Goal: Complete application form

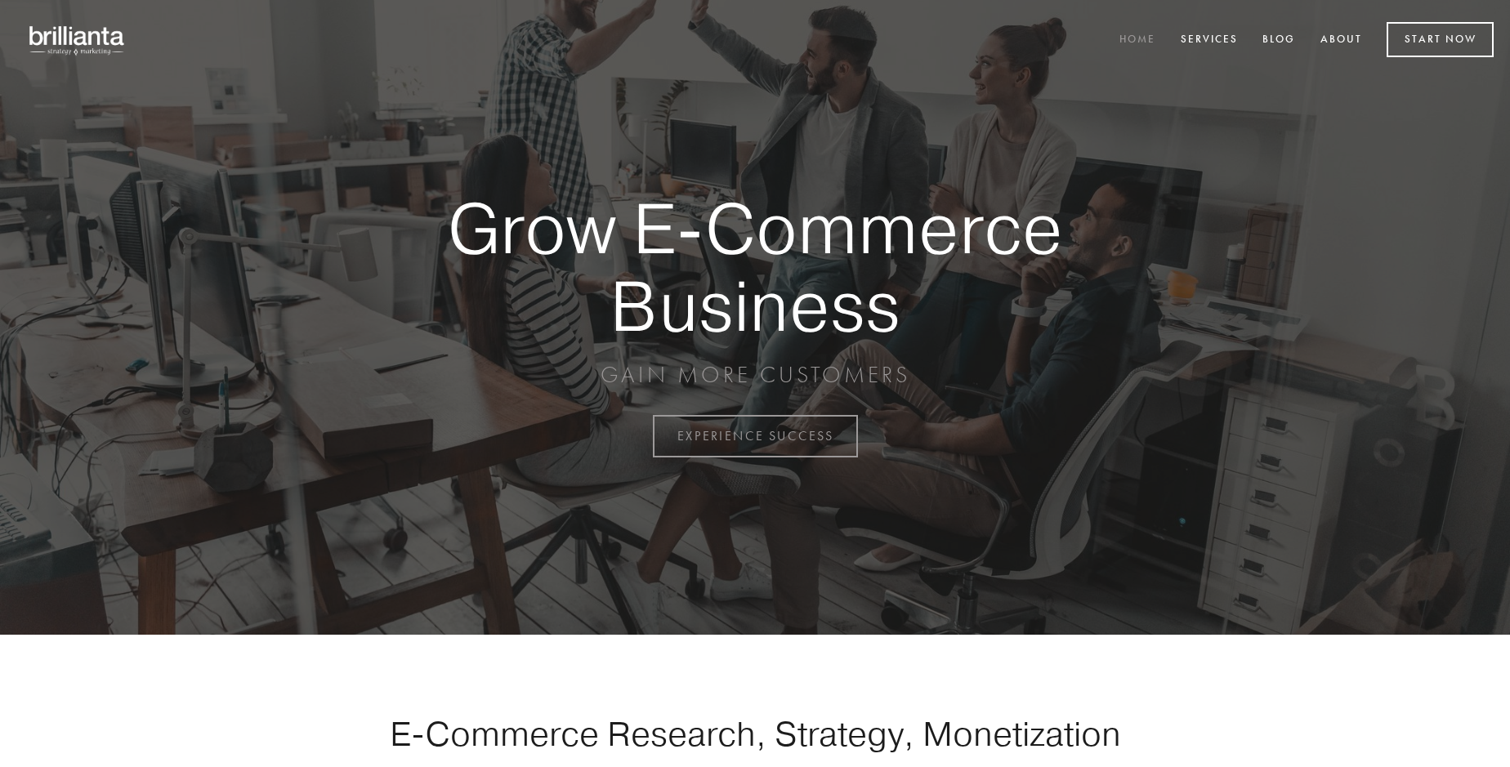
scroll to position [4282, 0]
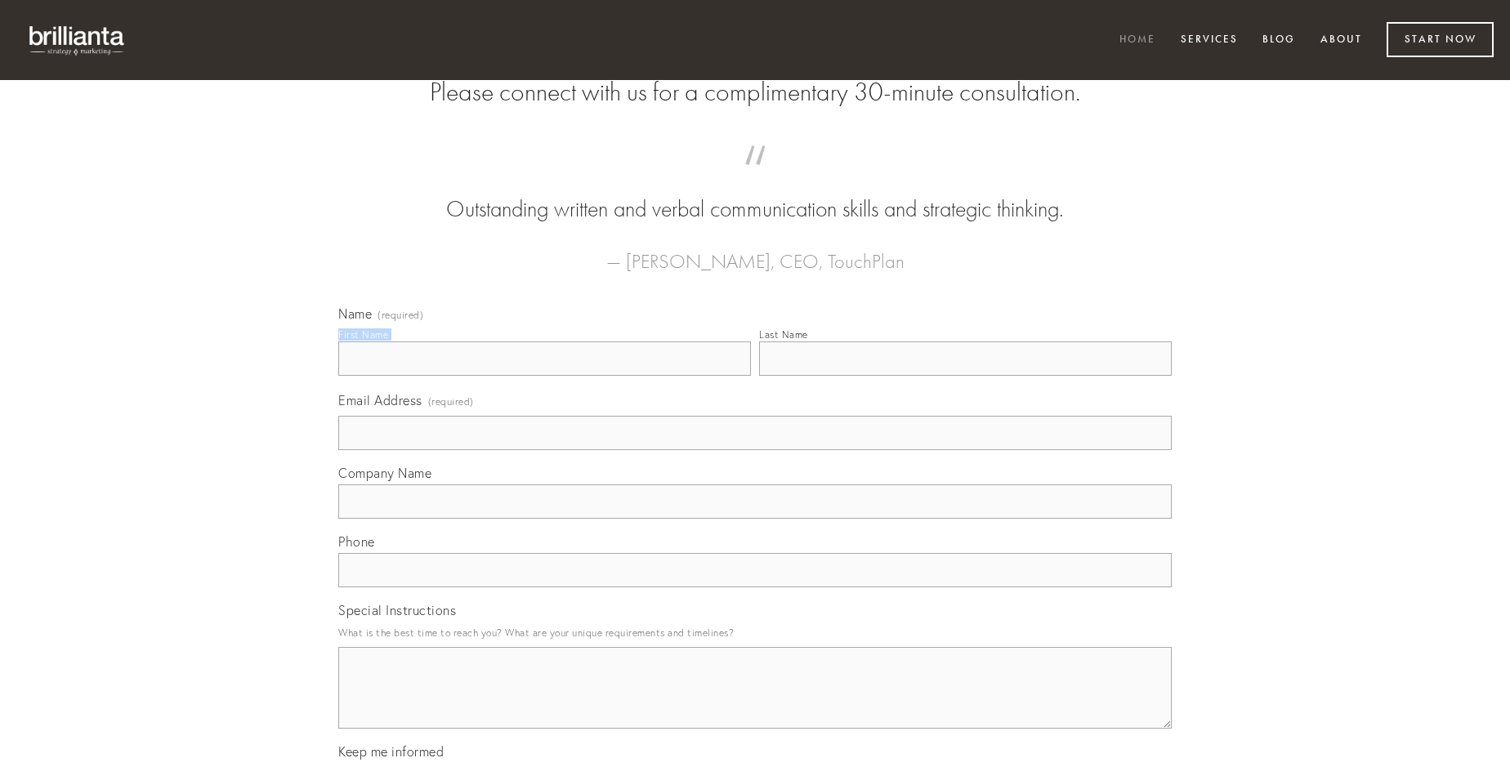
type input "[PERSON_NAME]"
click at [965, 376] on input "Last Name" at bounding box center [965, 358] width 413 height 34
type input "[PERSON_NAME]"
click at [755, 450] on input "Email Address (required)" at bounding box center [754, 433] width 833 height 34
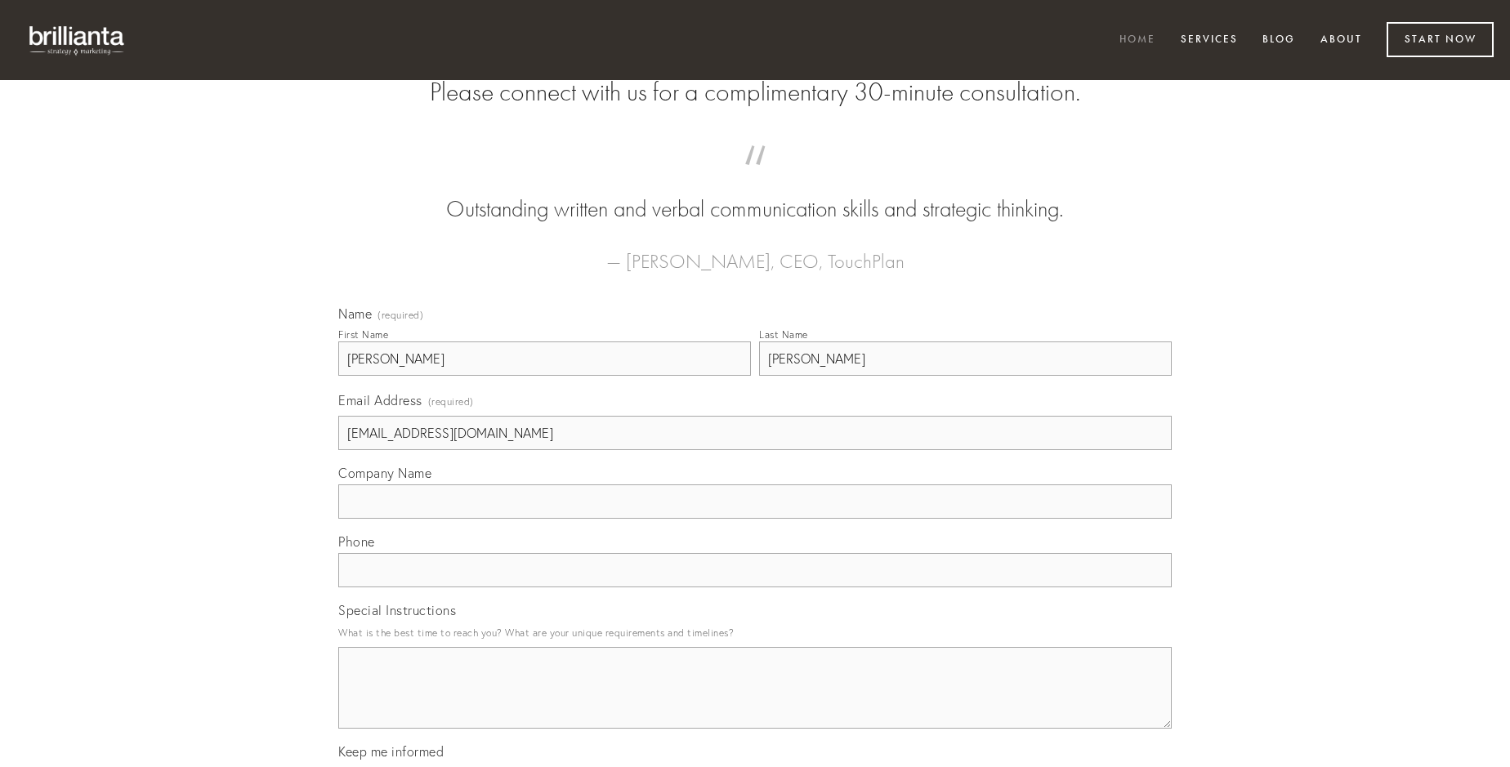
type input "[EMAIL_ADDRESS][DOMAIN_NAME]"
click at [755, 519] on input "Company Name" at bounding box center [754, 501] width 833 height 34
type input "perferendis"
click at [755, 587] on input "text" at bounding box center [754, 570] width 833 height 34
click at [755, 702] on textarea "Special Instructions" at bounding box center [754, 688] width 833 height 82
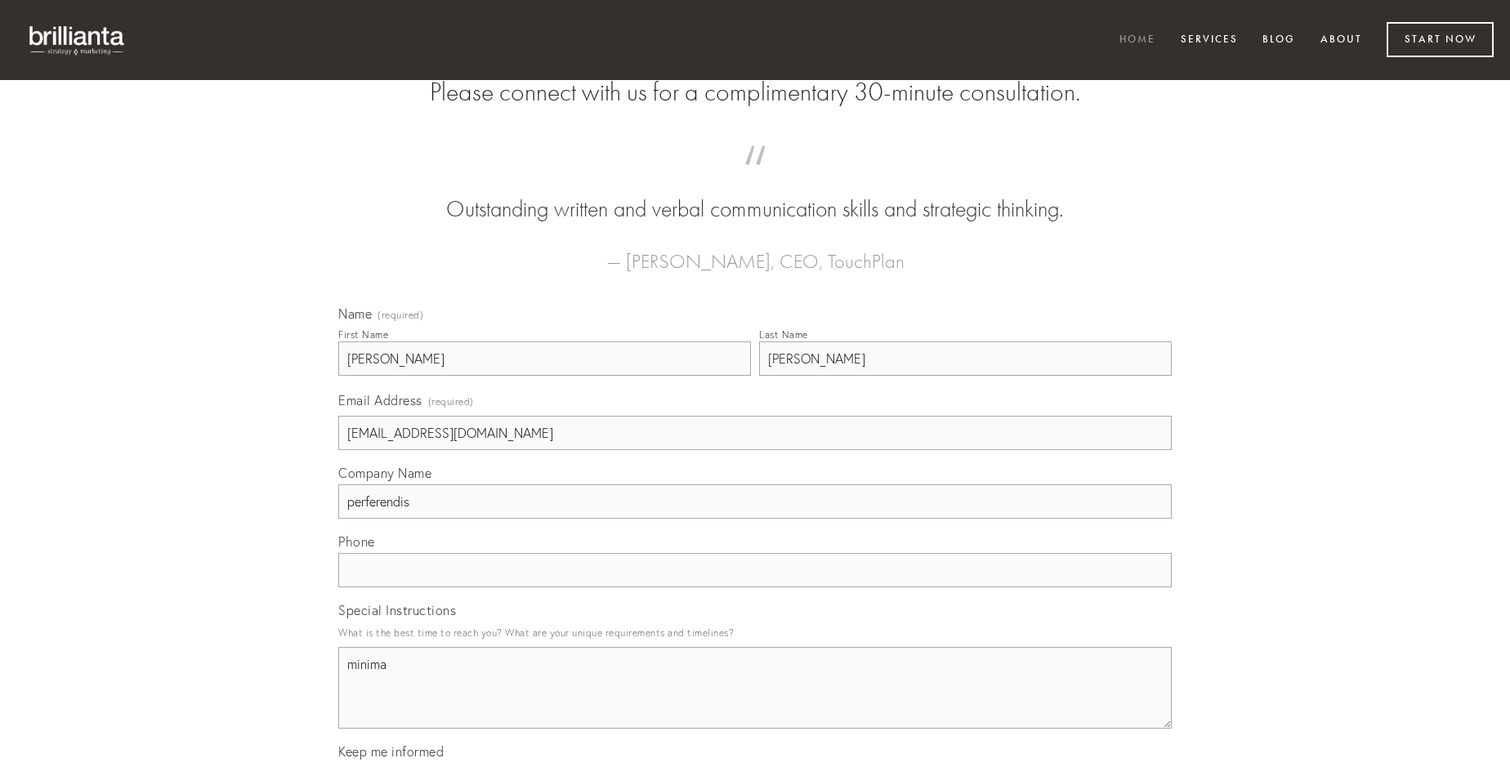
type textarea "minima"
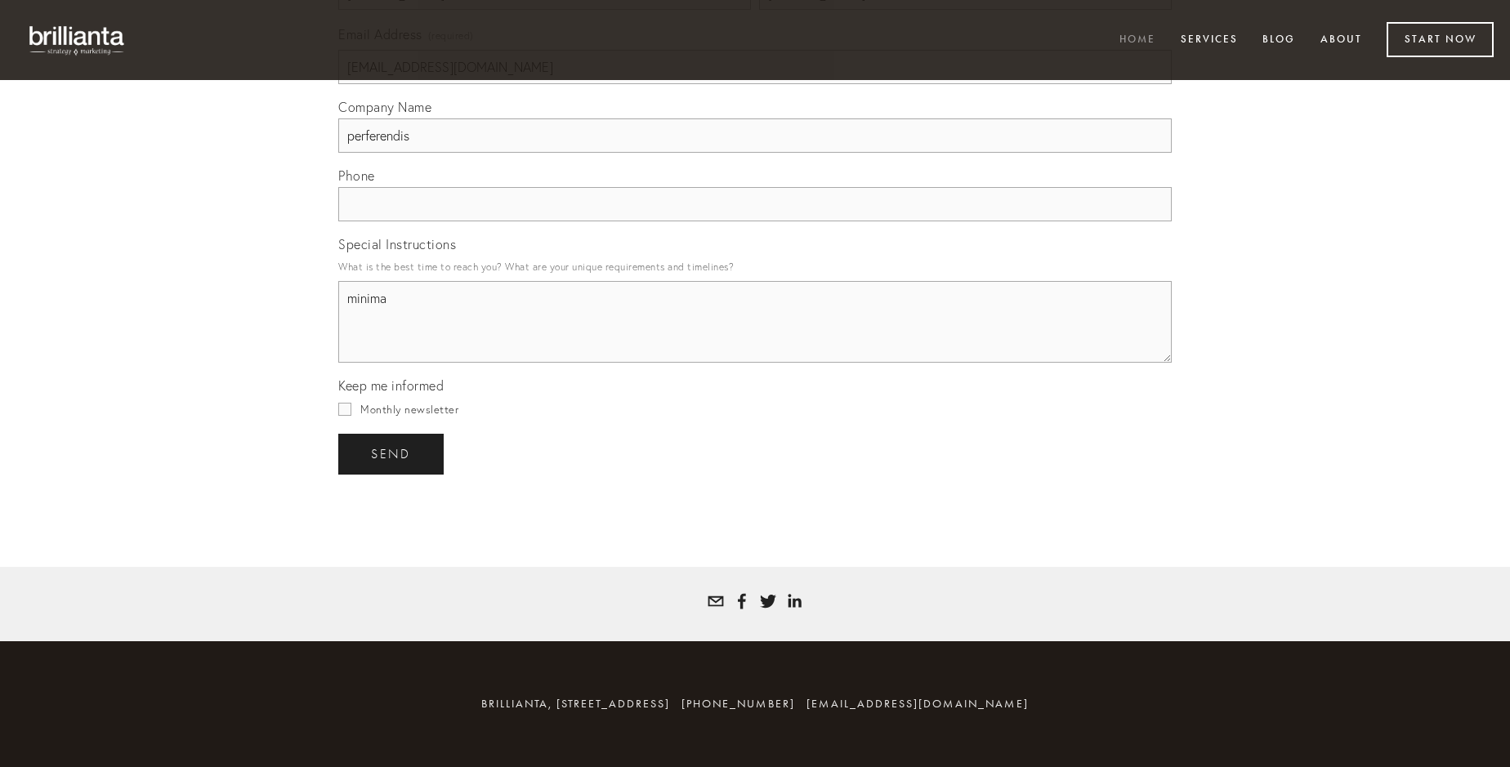
click at [392, 453] on span "send" at bounding box center [391, 454] width 40 height 15
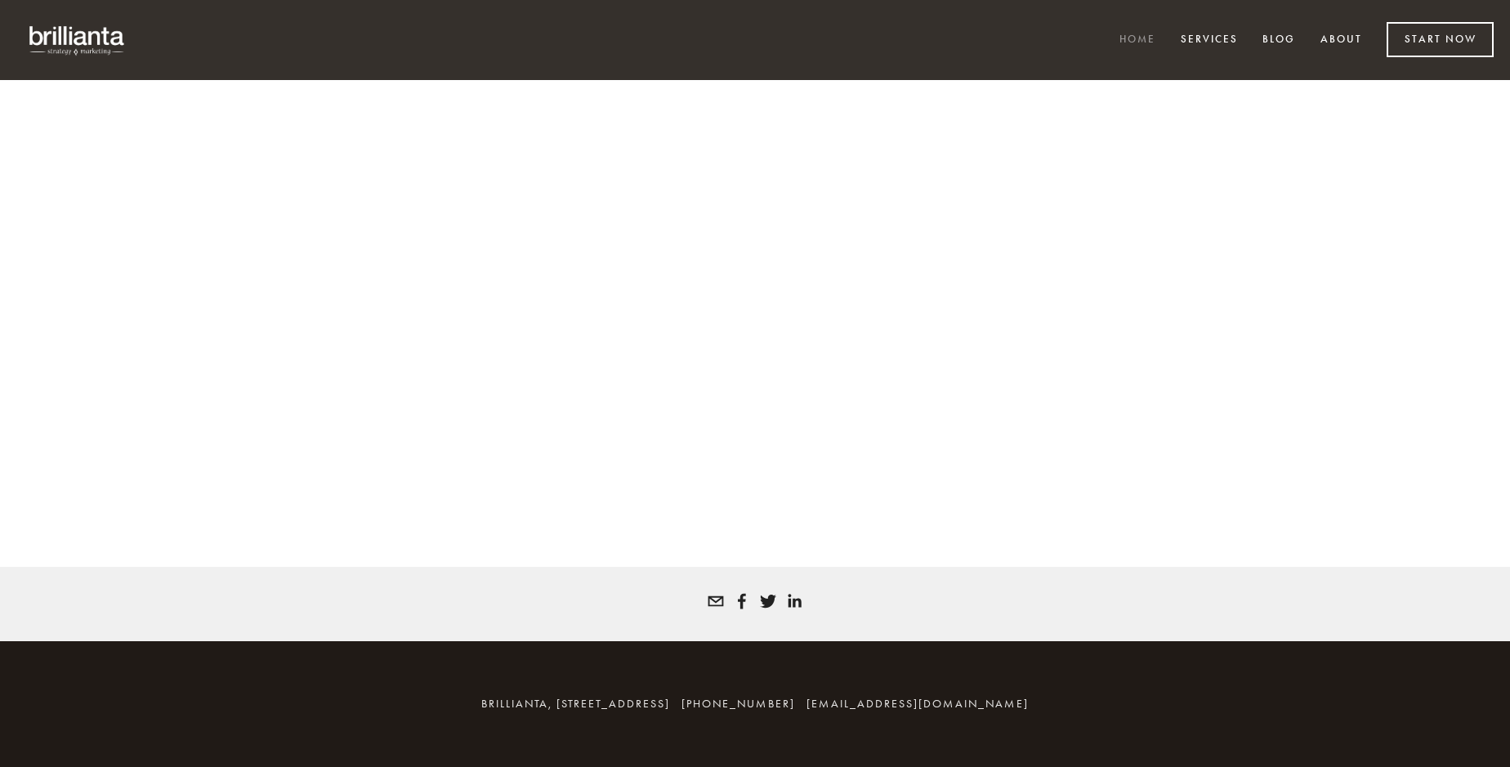
scroll to position [4260, 0]
